Goal: Go to known website: Access a specific website the user already knows

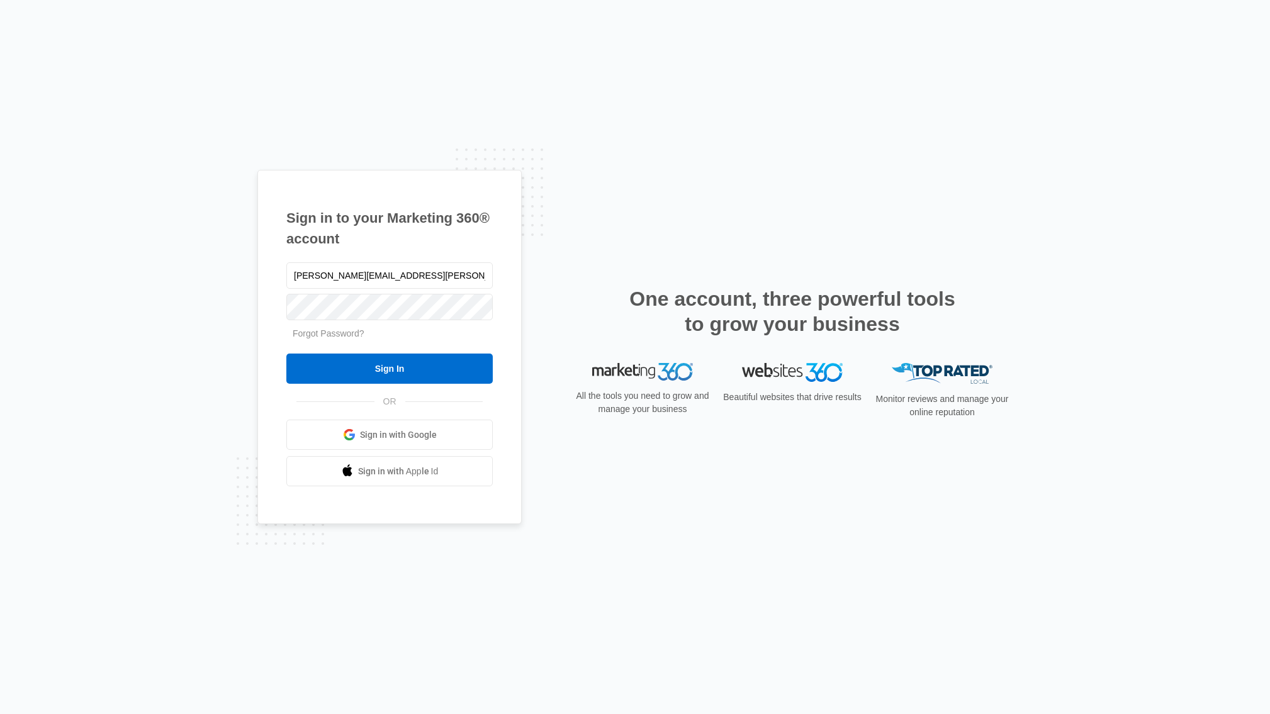
type input "[PERSON_NAME][EMAIL_ADDRESS][PERSON_NAME][DOMAIN_NAME]"
click at [286, 354] on input "Sign In" at bounding box center [389, 369] width 206 height 30
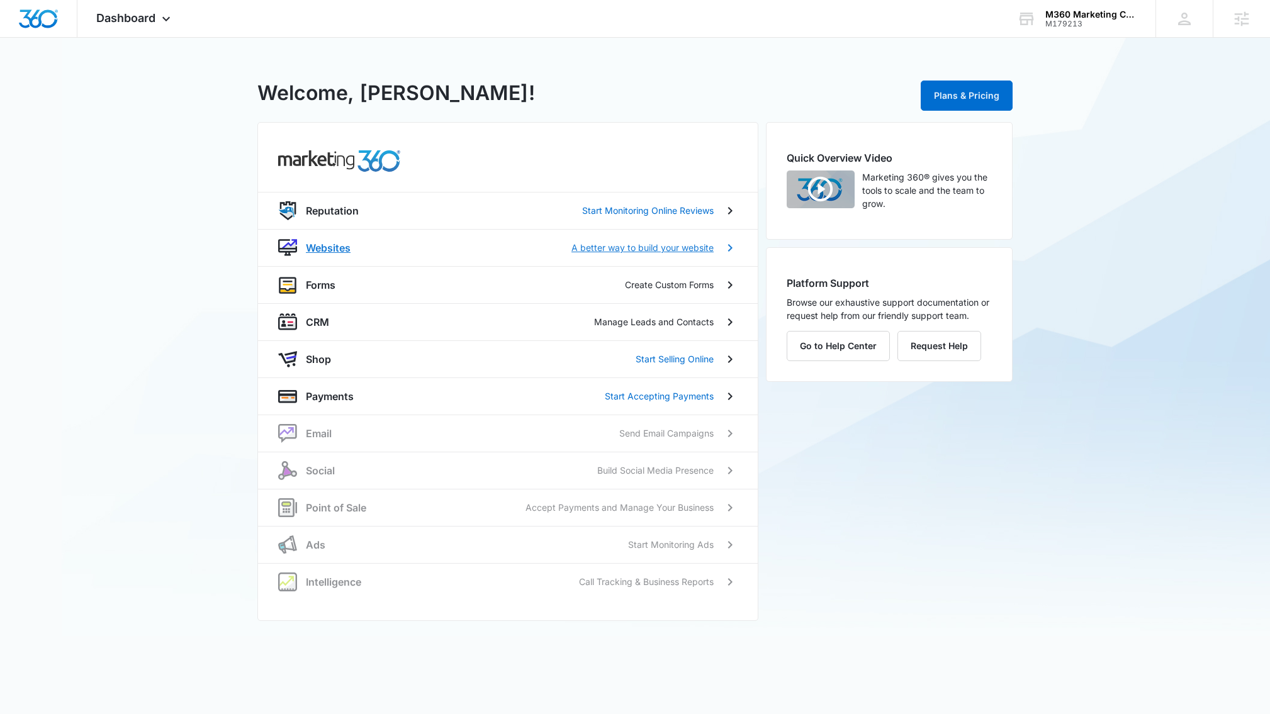
click at [344, 250] on p "Websites" at bounding box center [328, 247] width 45 height 15
